Goal: Check status

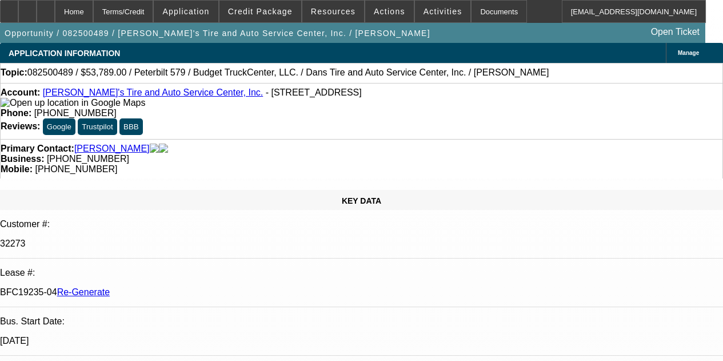
select select "4"
select select "0"
select select "3"
select select "0.1"
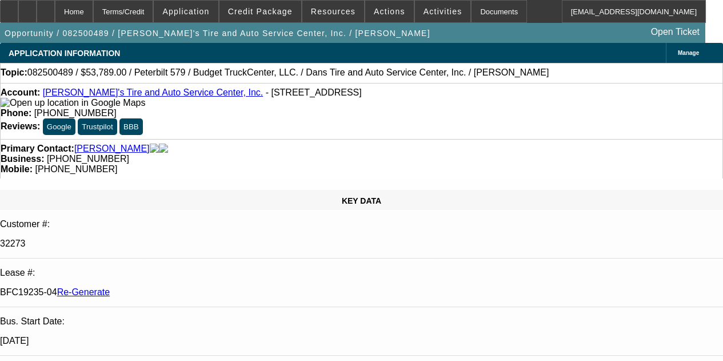
select select "4"
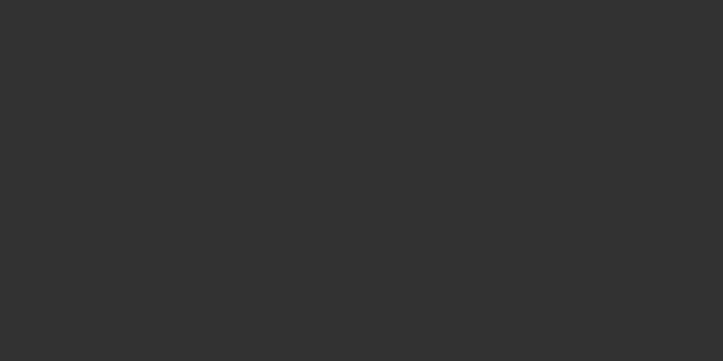
select select "4"
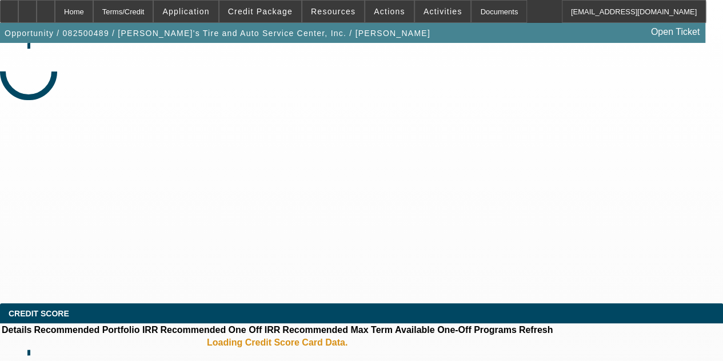
select select "0"
select select "3"
select select "0.1"
select select "4"
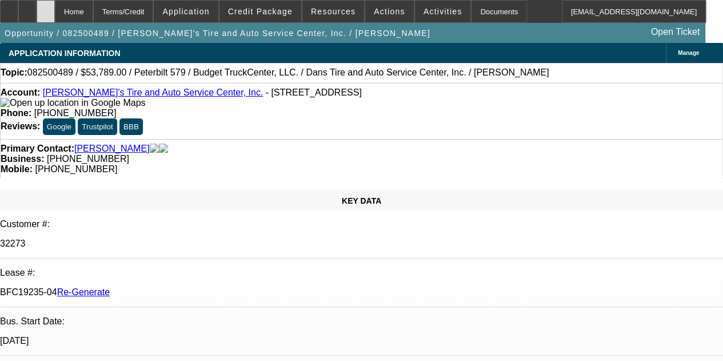
click at [55, 6] on div at bounding box center [46, 11] width 18 height 23
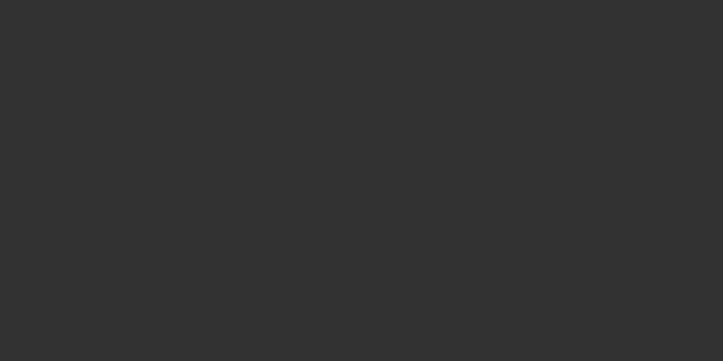
click at [464, 8] on div at bounding box center [361, 180] width 723 height 361
select select "4"
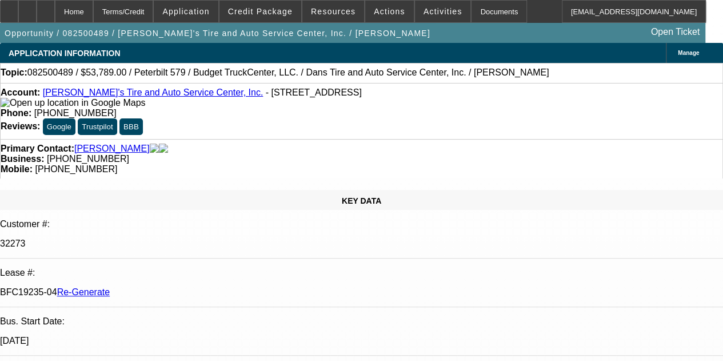
select select "0"
select select "0.1"
select select "3"
select select "4"
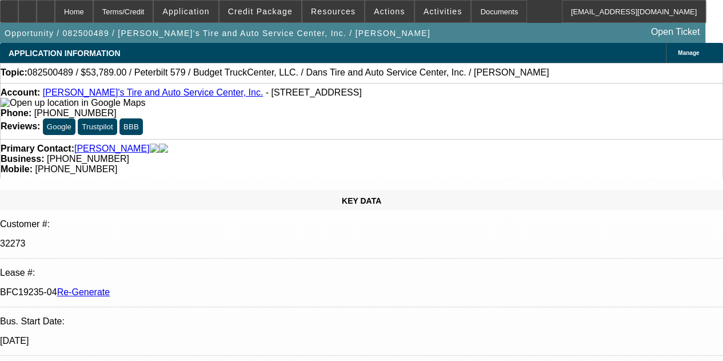
click at [55, 9] on div at bounding box center [46, 11] width 18 height 23
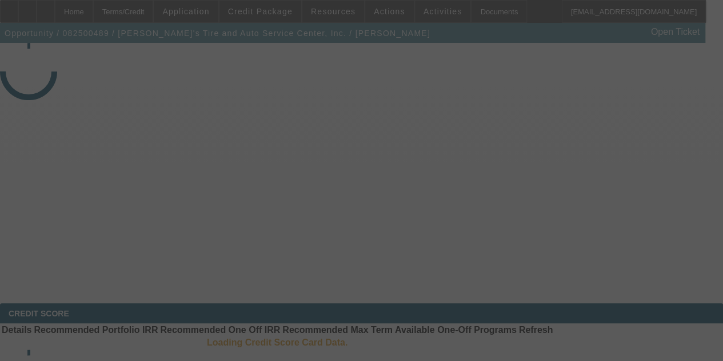
select select "4"
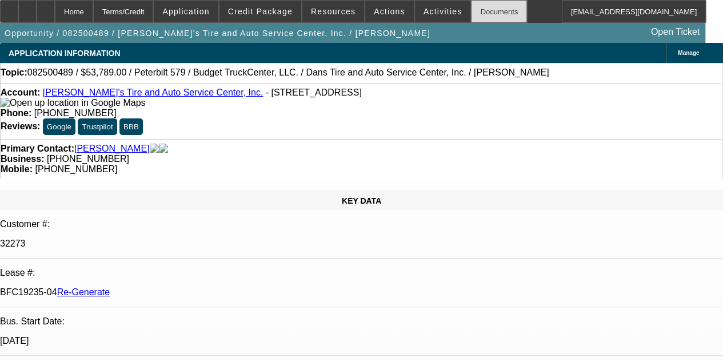
select select "0"
select select "3"
select select "0.1"
select select "4"
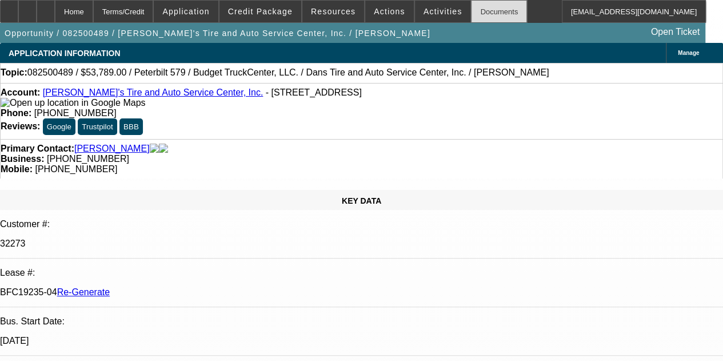
click at [471, 13] on div "Documents" at bounding box center [499, 11] width 56 height 23
click at [46, 7] on icon at bounding box center [46, 7] width 0 height 0
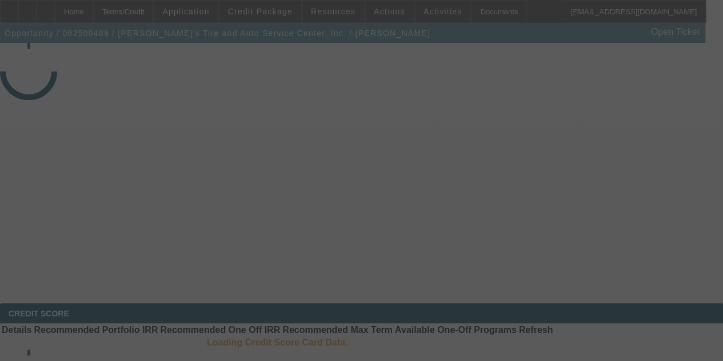
select select "4"
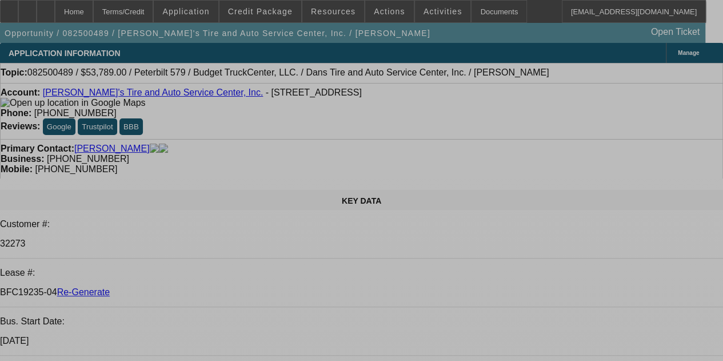
select select "0"
select select "0.1"
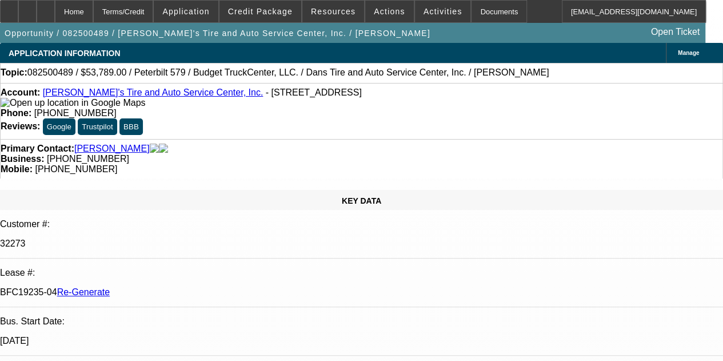
select select "3"
select select "4"
